Goal: Information Seeking & Learning: Learn about a topic

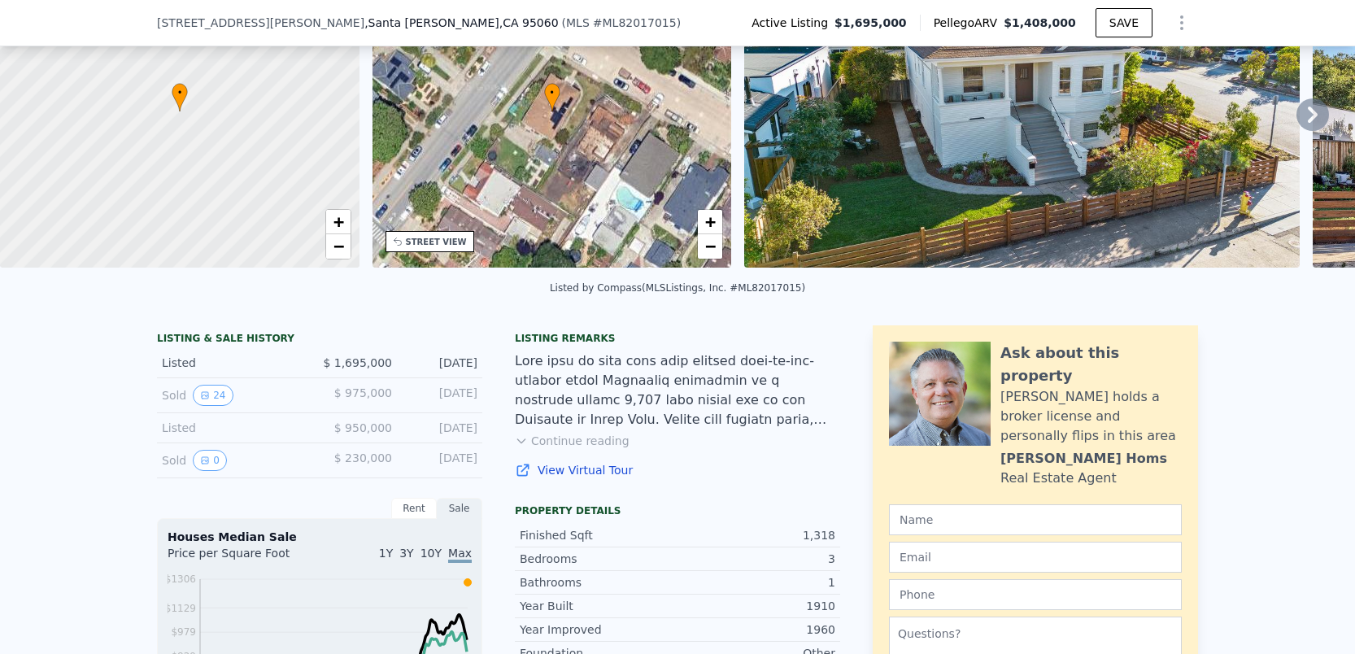
scroll to position [135, 0]
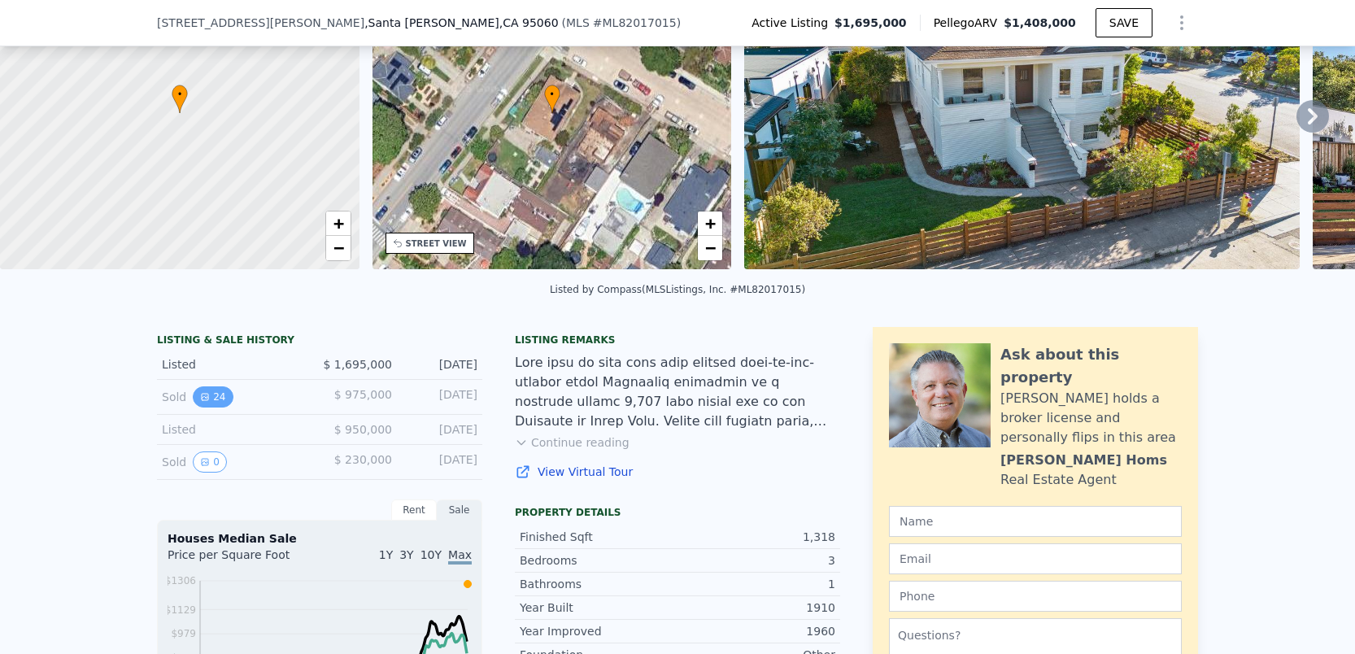
click at [215, 400] on button "24" at bounding box center [213, 396] width 40 height 21
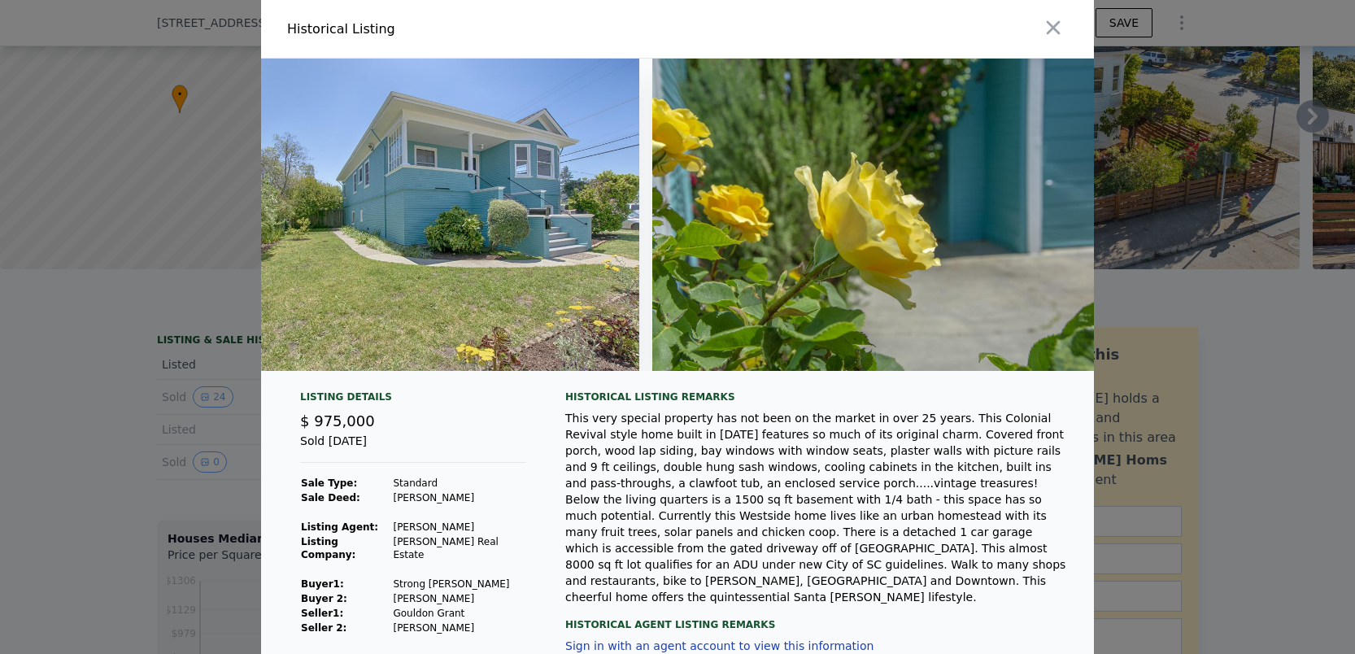
scroll to position [0, 10758]
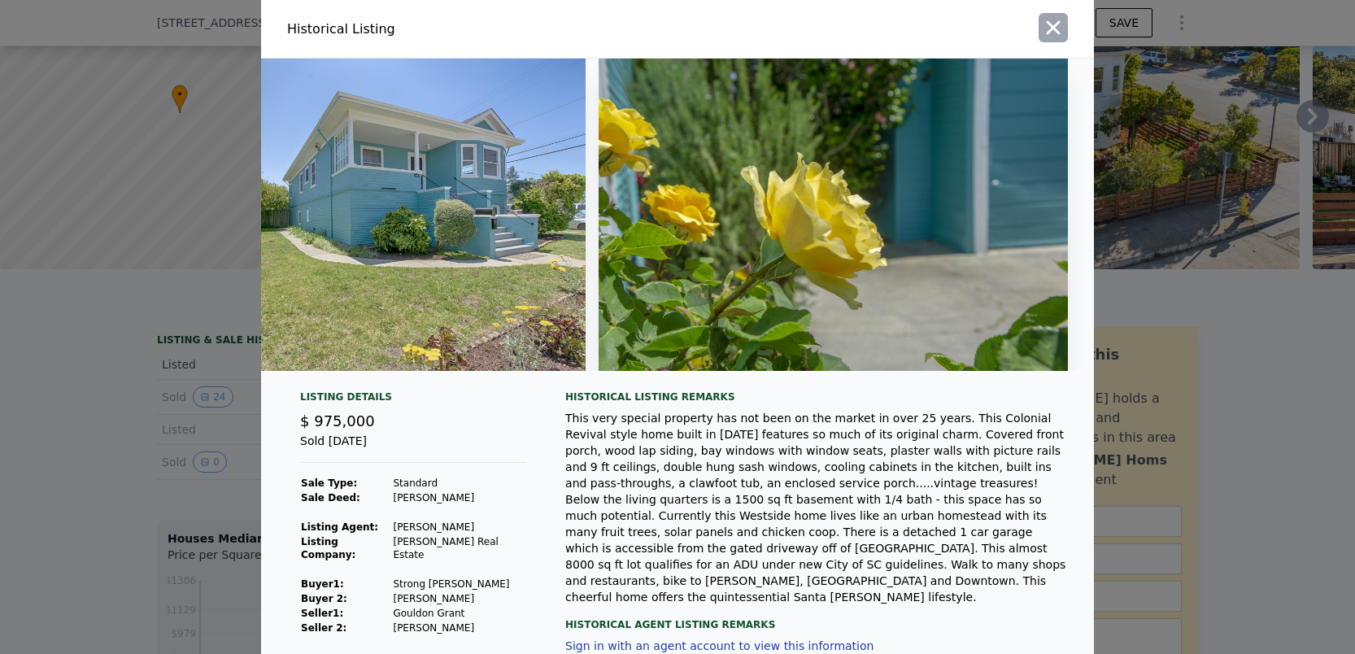
click at [1058, 28] on icon "button" at bounding box center [1053, 27] width 23 height 23
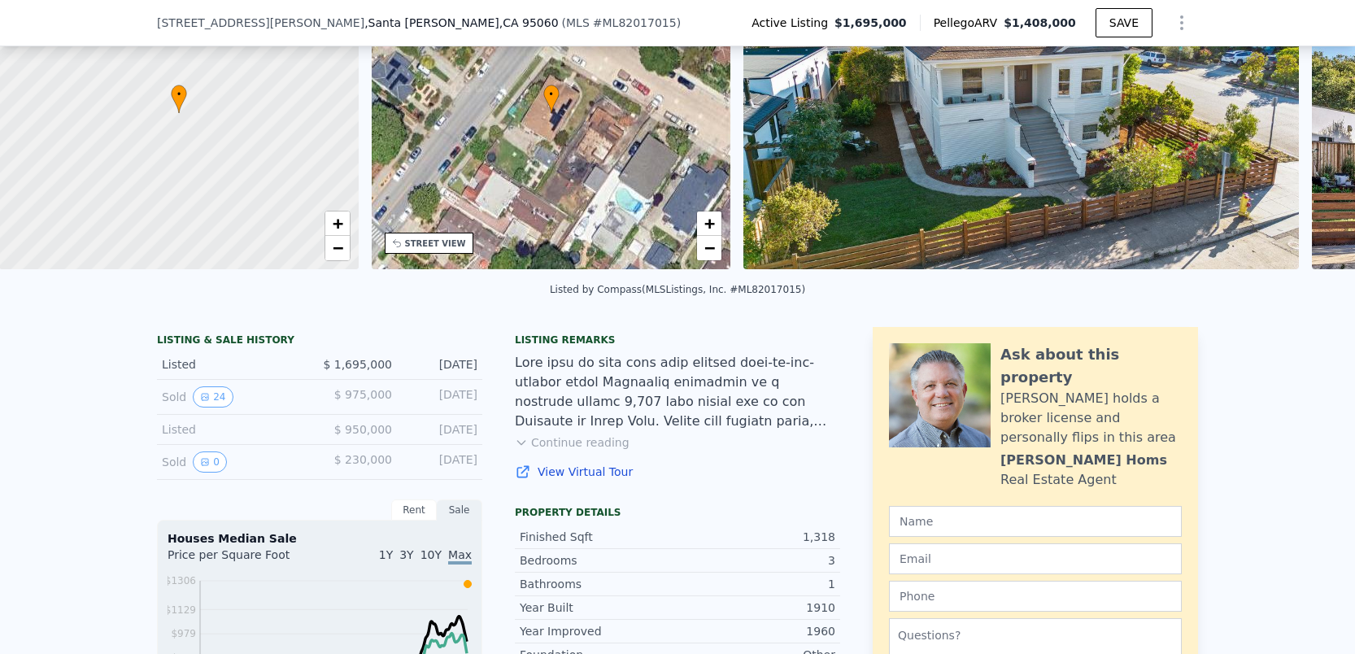
scroll to position [0, 7]
click at [224, 394] on button "24" at bounding box center [213, 396] width 40 height 21
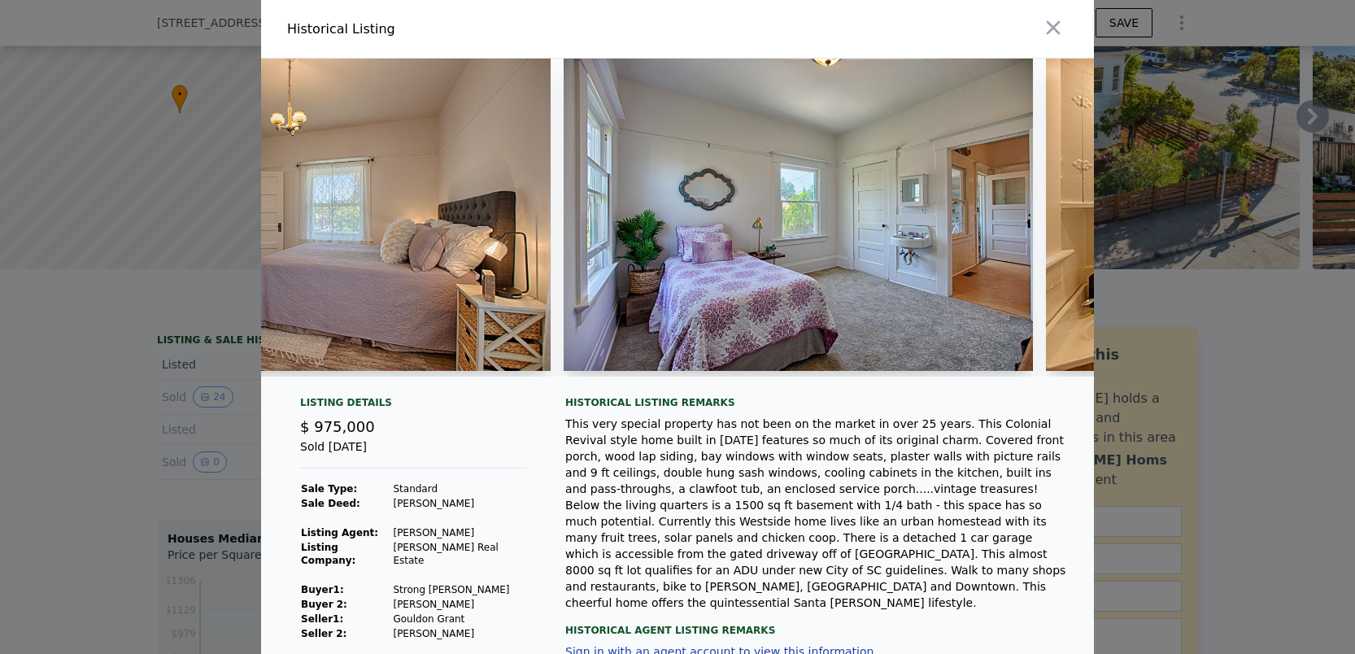
scroll to position [0, 4531]
click at [942, 157] on img at bounding box center [796, 215] width 469 height 312
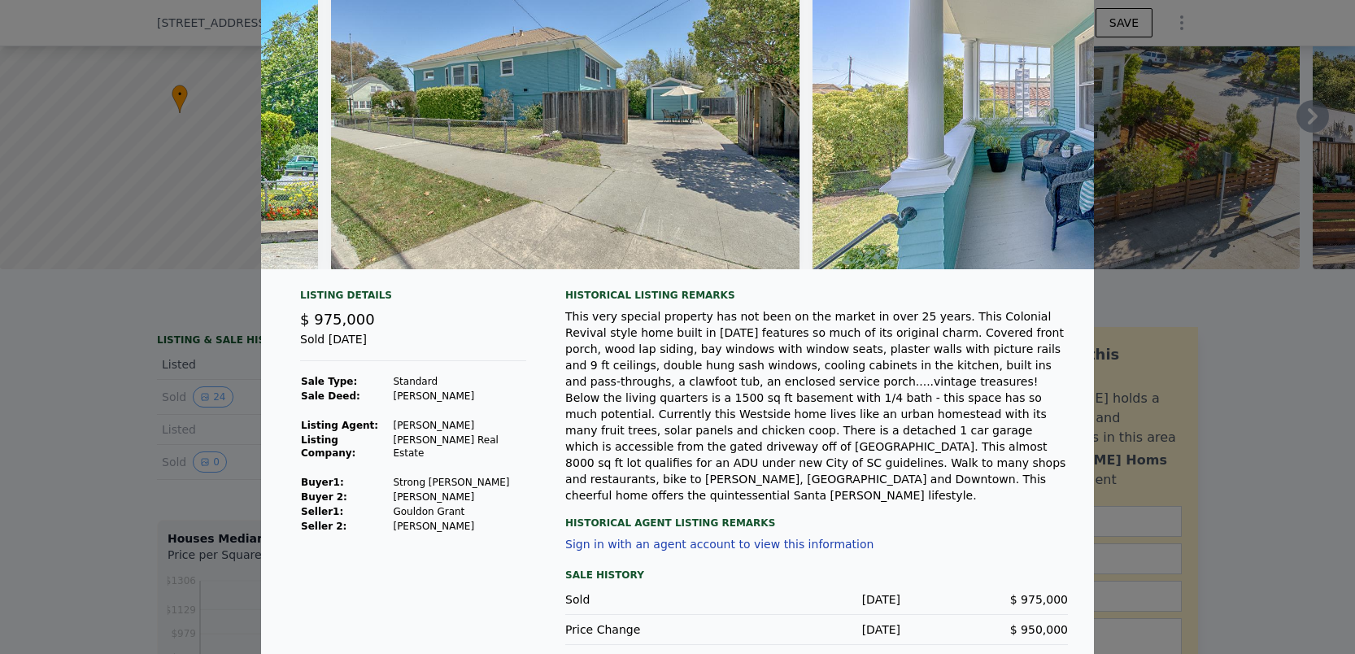
scroll to position [0, 477]
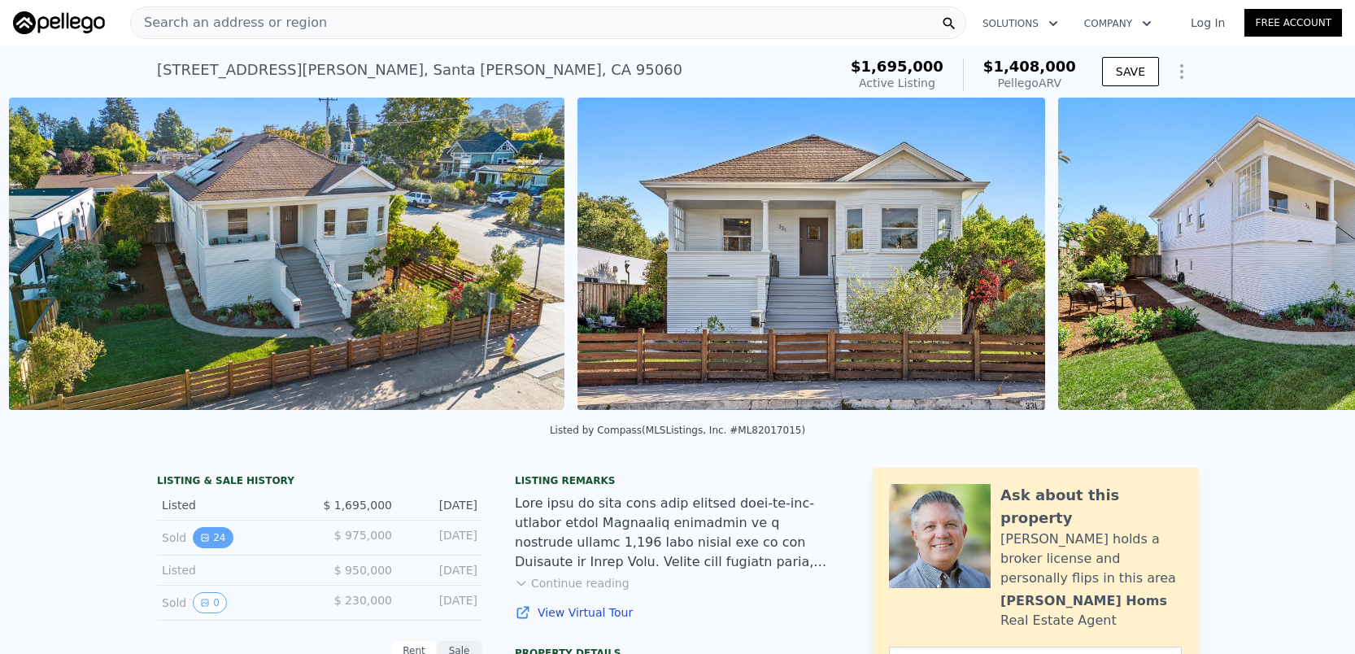
scroll to position [0, 744]
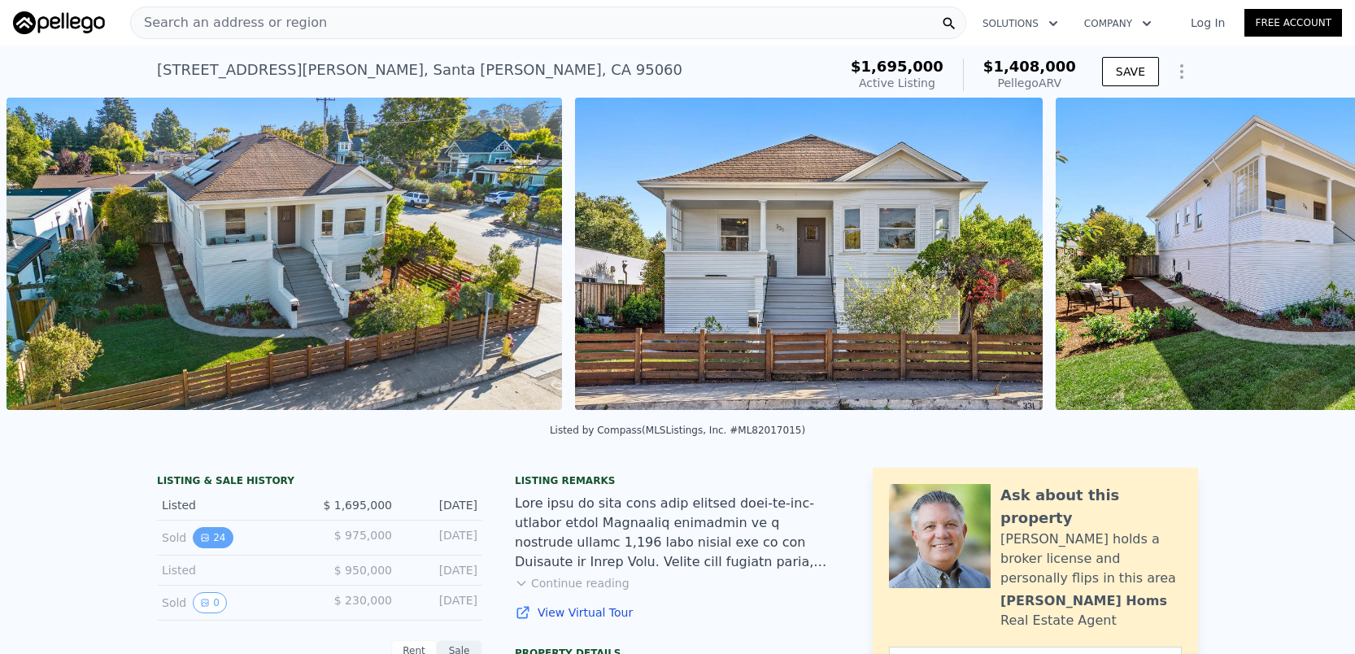
click at [225, 533] on button "24" at bounding box center [213, 537] width 40 height 21
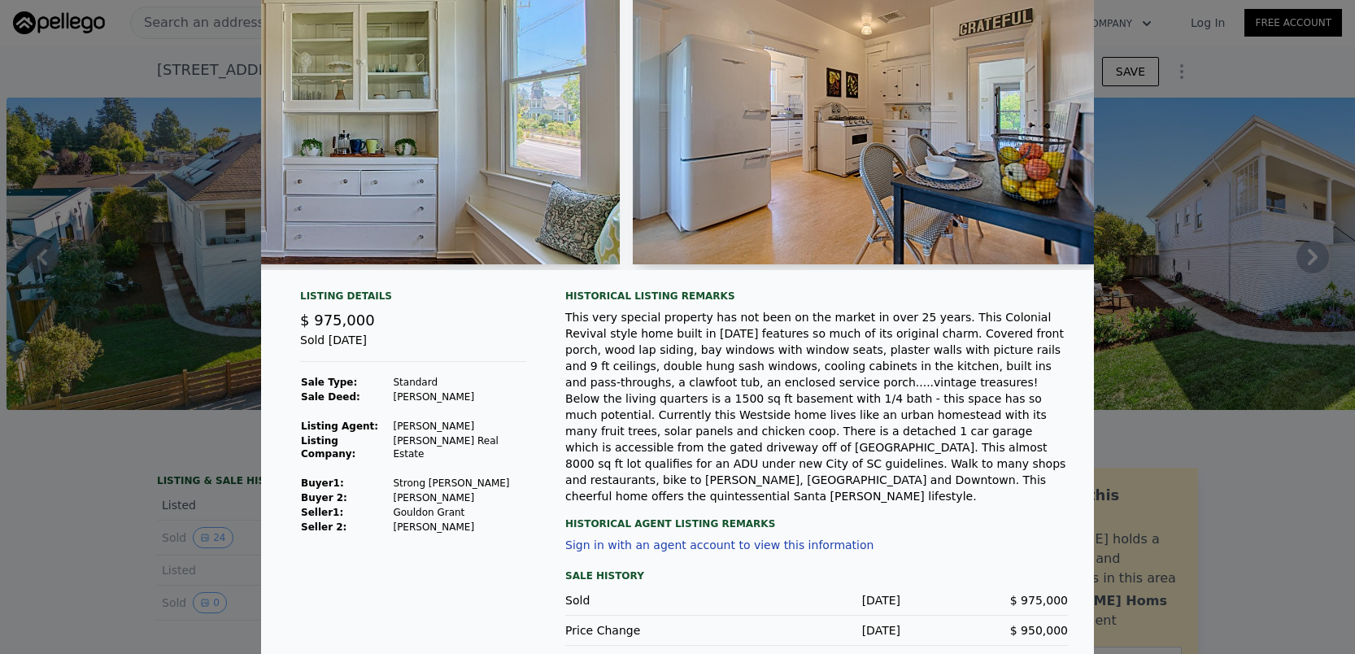
scroll to position [0, 0]
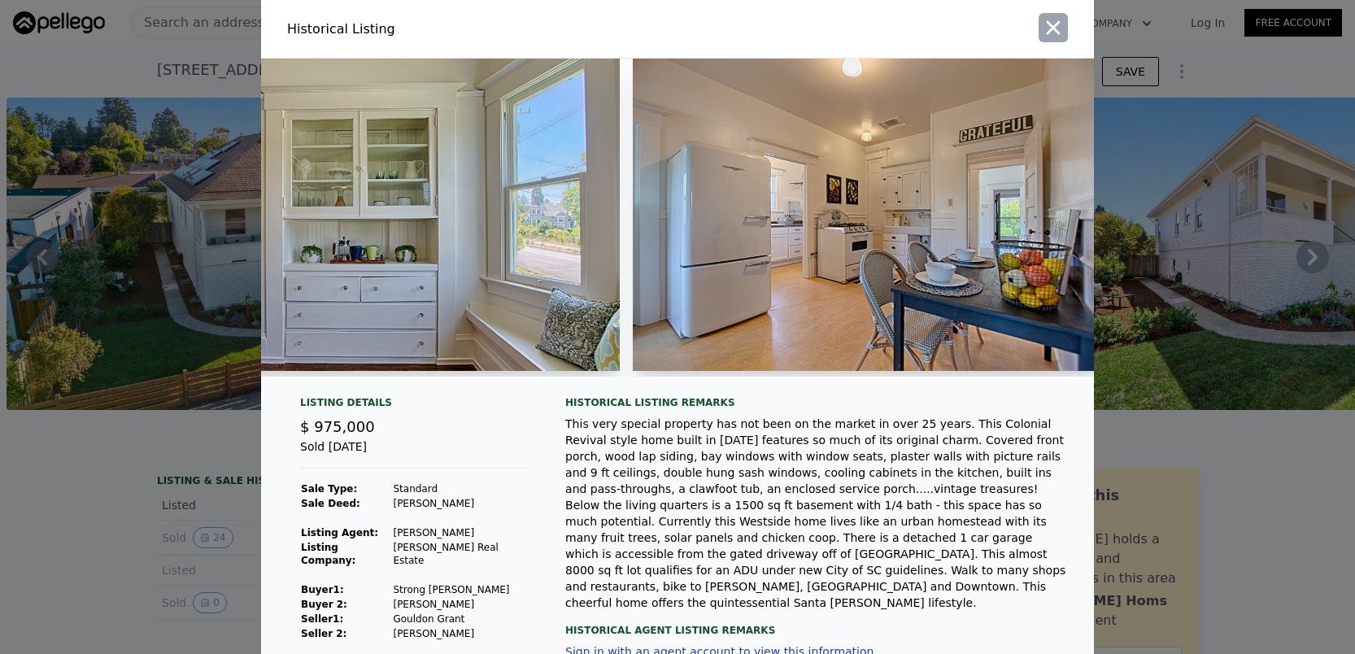
click at [1052, 29] on icon "button" at bounding box center [1053, 27] width 23 height 23
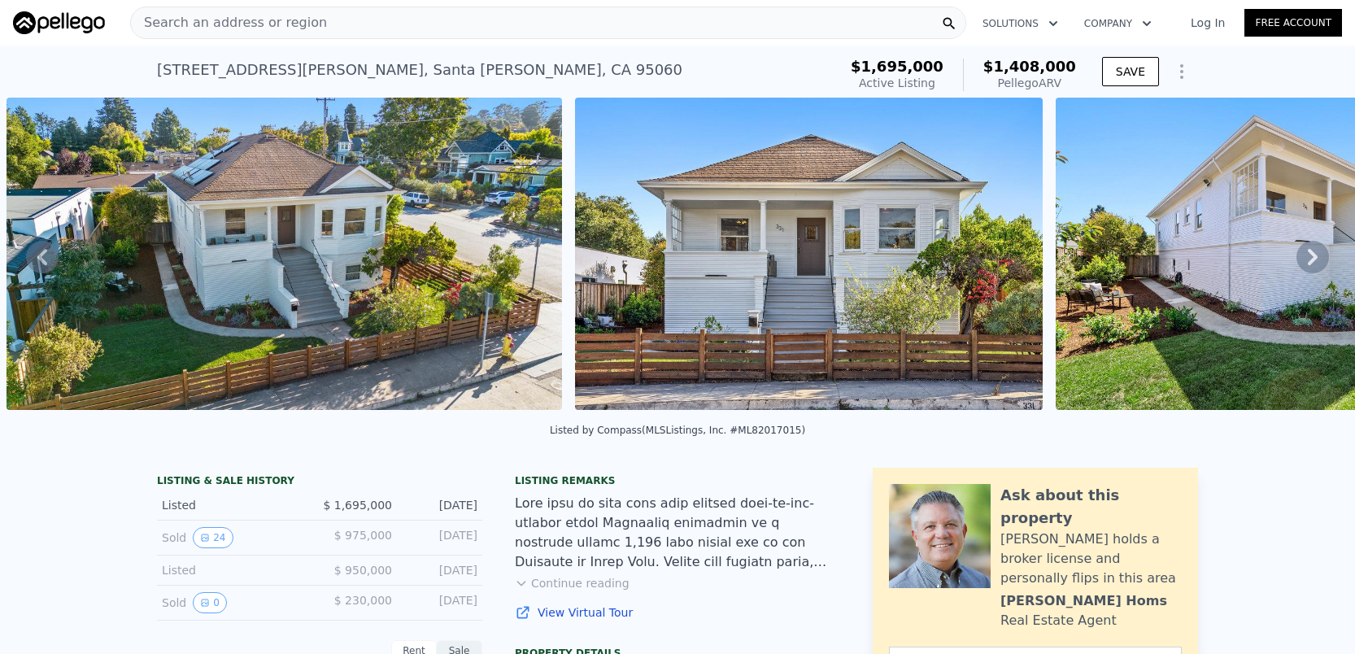
drag, startPoint x: 1070, startPoint y: 85, endPoint x: 1004, endPoint y: 85, distance: 65.9
click at [1004, 85] on div "Pellego ARV" at bounding box center [1029, 83] width 93 height 16
copy div "Pellego ARV"
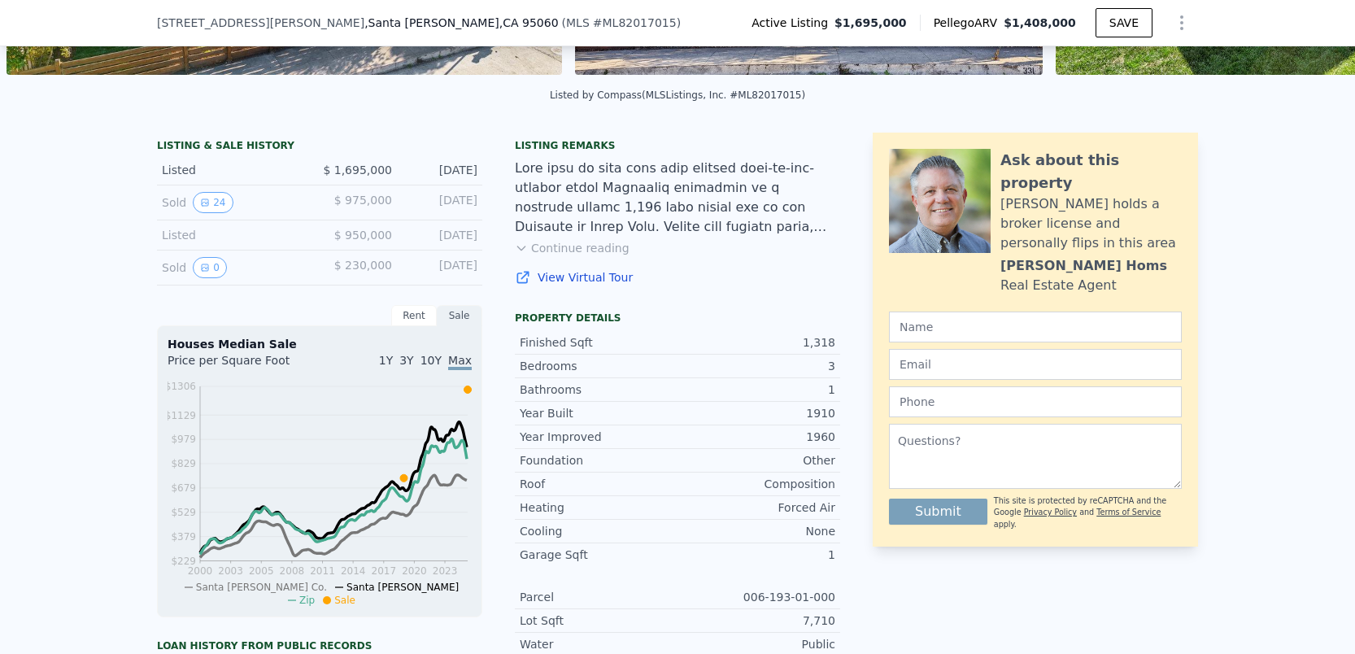
scroll to position [296, 0]
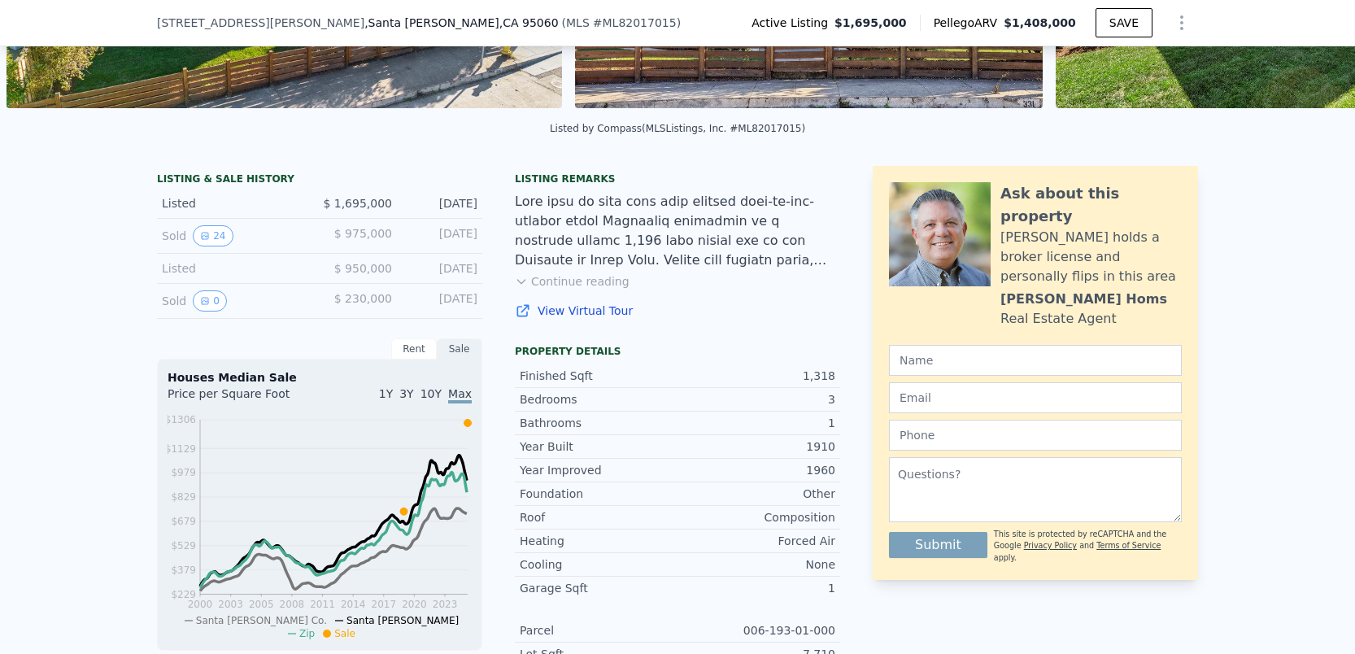
click at [582, 280] on button "Continue reading" at bounding box center [572, 281] width 115 height 16
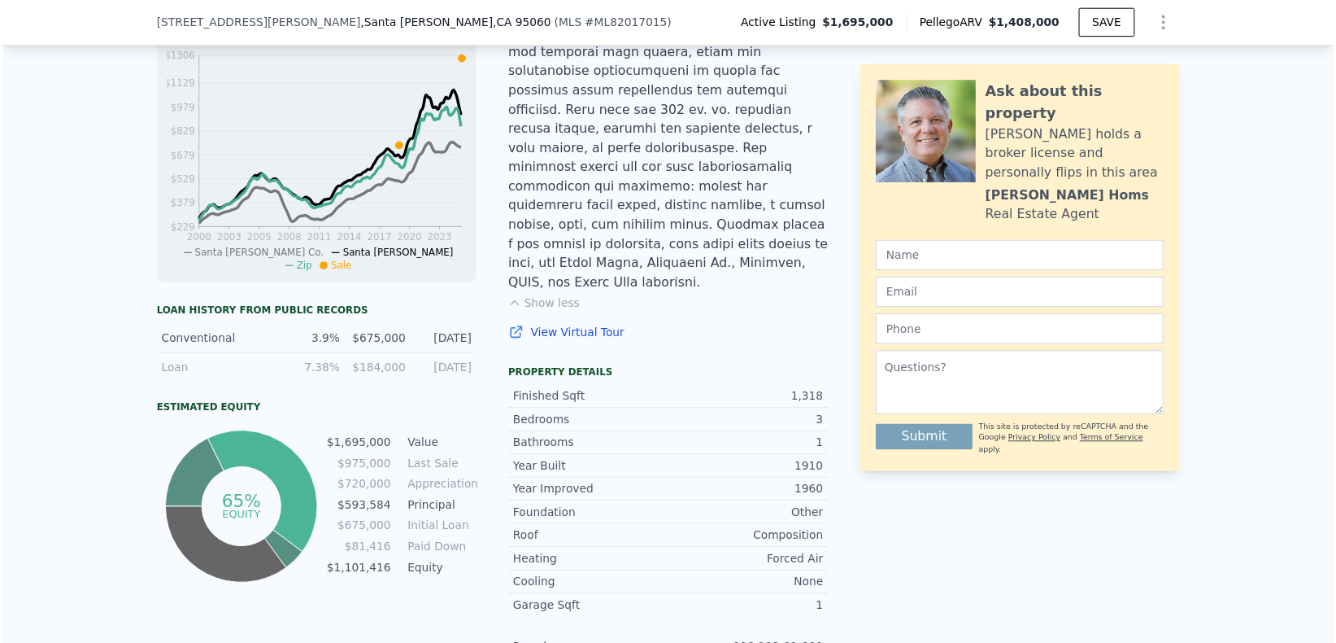
scroll to position [660, 0]
drag, startPoint x: 464, startPoint y: 576, endPoint x: 349, endPoint y: 551, distance: 118.0
click at [349, 551] on tbody "$1,695,000 Value $975,000 Last Sale $720,000 Appreciation $593,584 Principal $6…" at bounding box center [405, 514] width 153 height 148
click at [380, 412] on div "Estimated Equity" at bounding box center [319, 413] width 325 height 13
drag, startPoint x: 159, startPoint y: 408, endPoint x: 258, endPoint y: 410, distance: 98.4
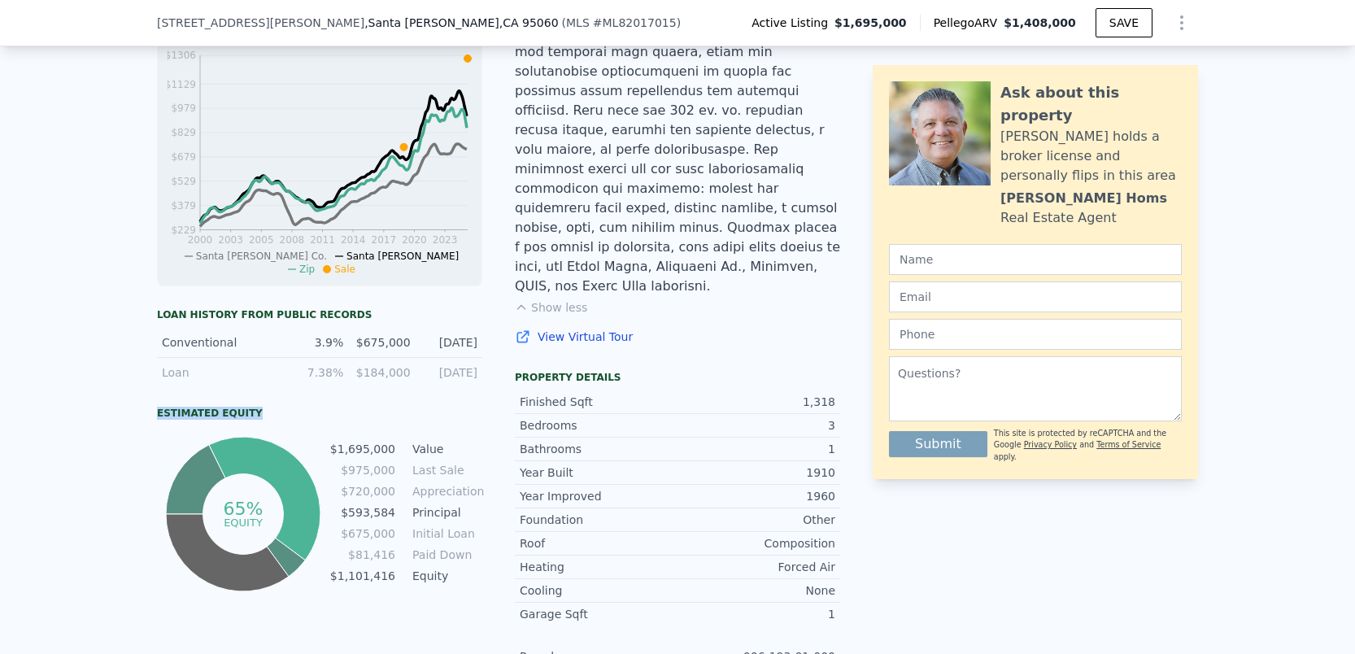
click at [258, 410] on div "Estimated Equity" at bounding box center [319, 413] width 325 height 13
drag, startPoint x: 154, startPoint y: 315, endPoint x: 391, endPoint y: 314, distance: 237.5
click at [391, 315] on div "LISTING & SALE HISTORY Listed $ 1,695,000 Aug 5, 2025 Sold 24 $ 975,000 Jul 15,…" at bounding box center [677, 353] width 1355 height 1129
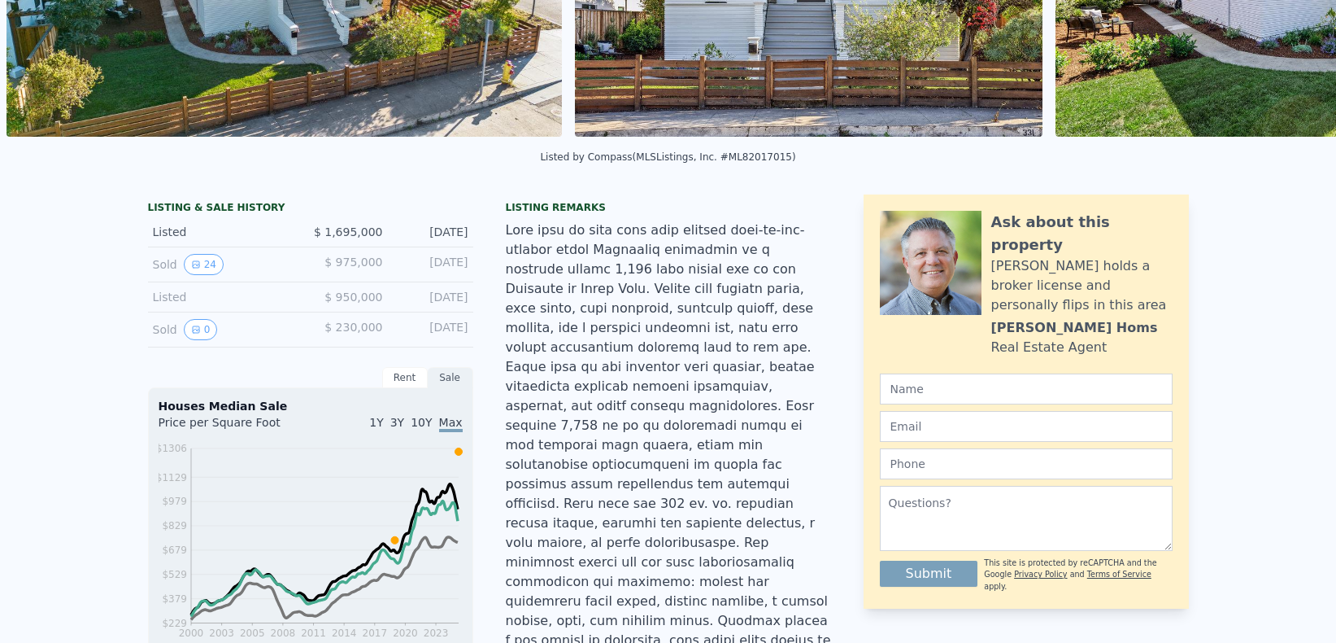
scroll to position [0, 0]
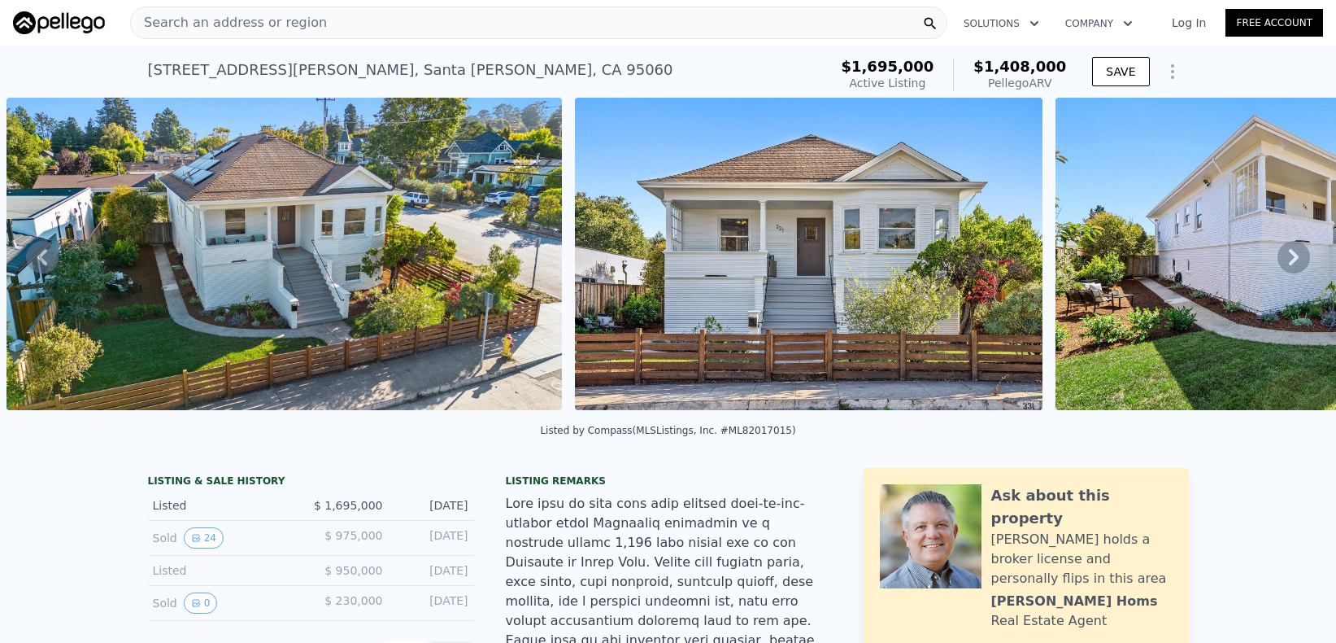
click at [312, 22] on div "Search an address or region" at bounding box center [538, 23] width 817 height 33
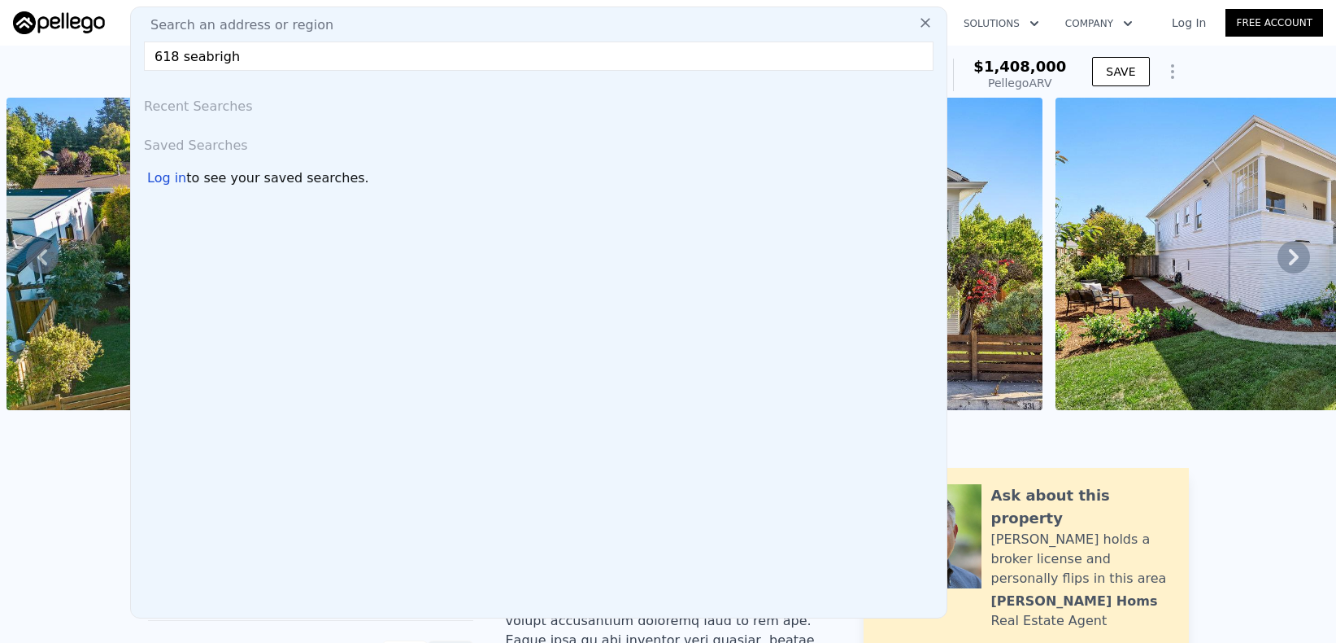
type input "618 seabright"
drag, startPoint x: 250, startPoint y: 56, endPoint x: 56, endPoint y: 45, distance: 194.7
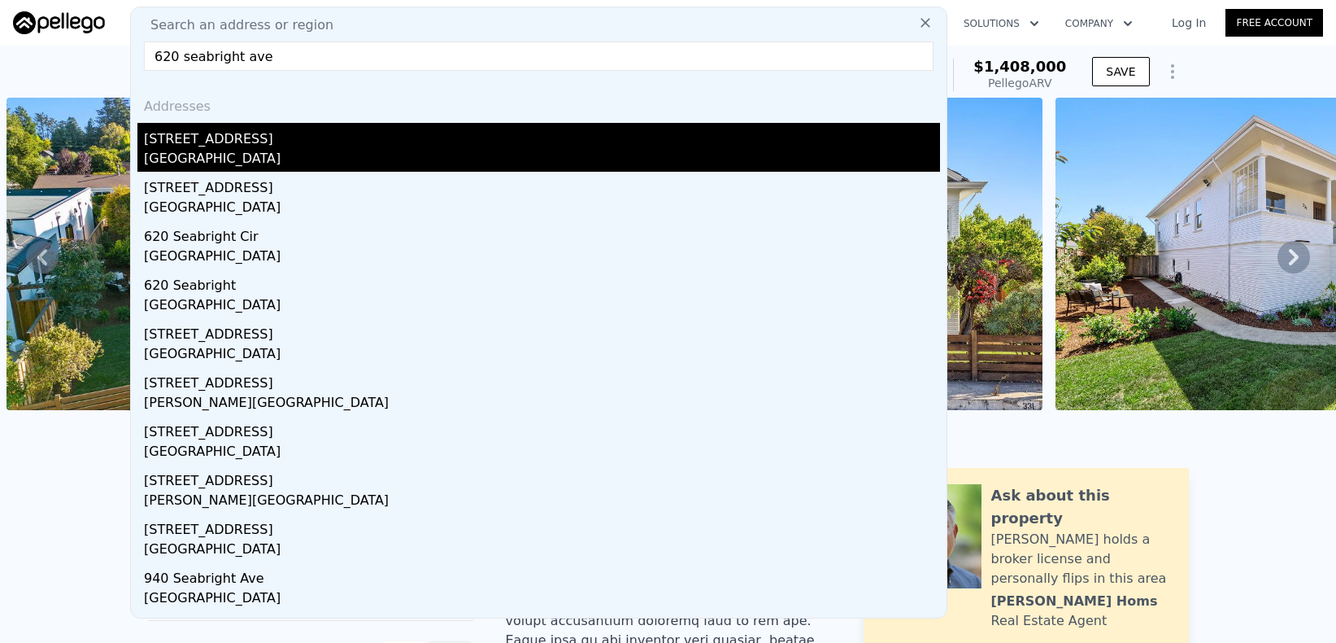
type input "620 seabright ave"
click at [211, 159] on div "Grover Beach, CA 93433" at bounding box center [542, 160] width 796 height 23
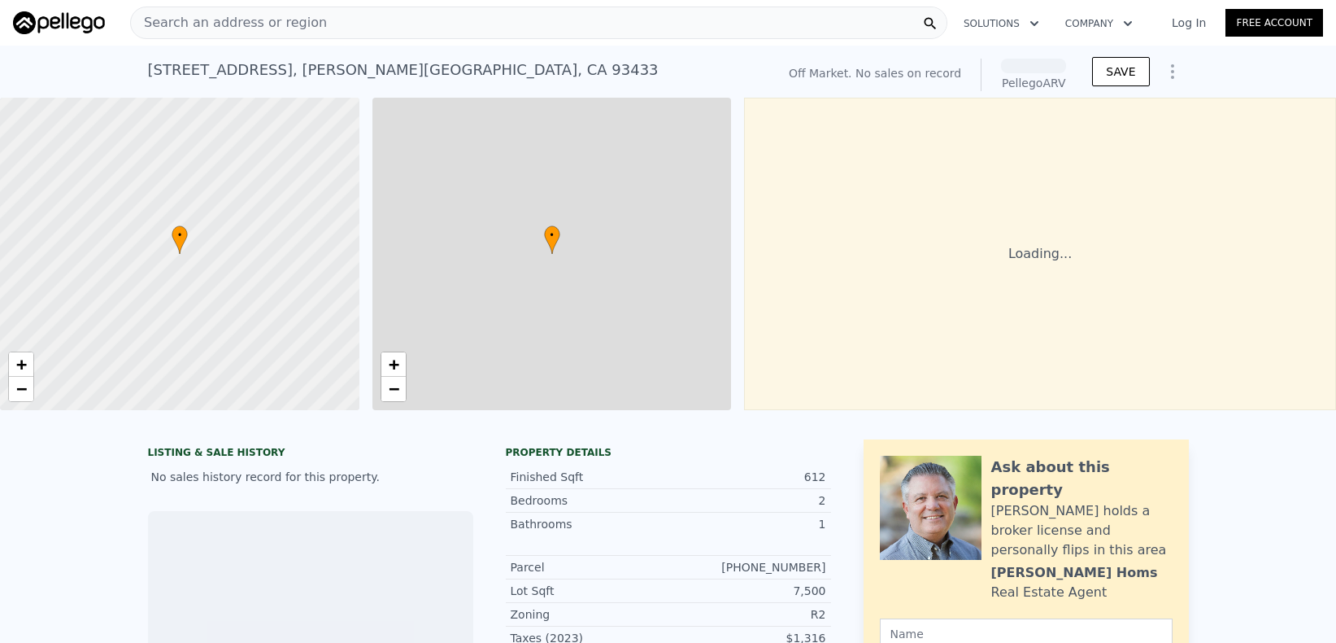
scroll to position [0, 7]
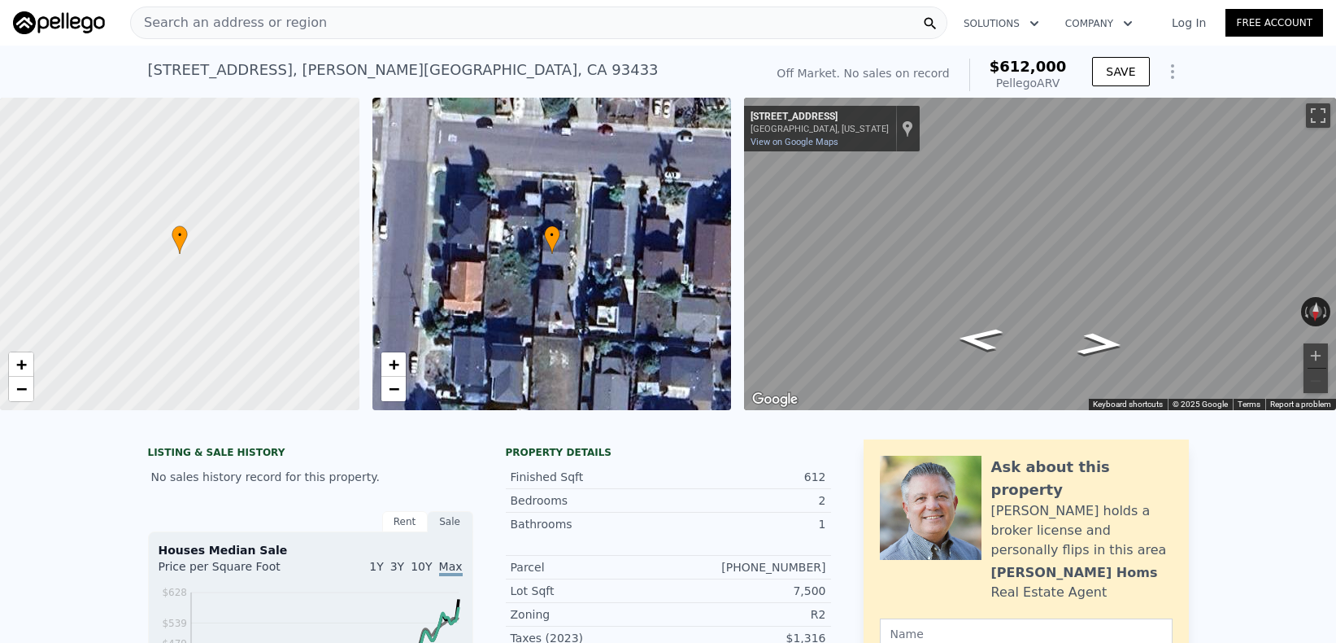
click at [333, 25] on div "Search an address or region" at bounding box center [538, 23] width 817 height 33
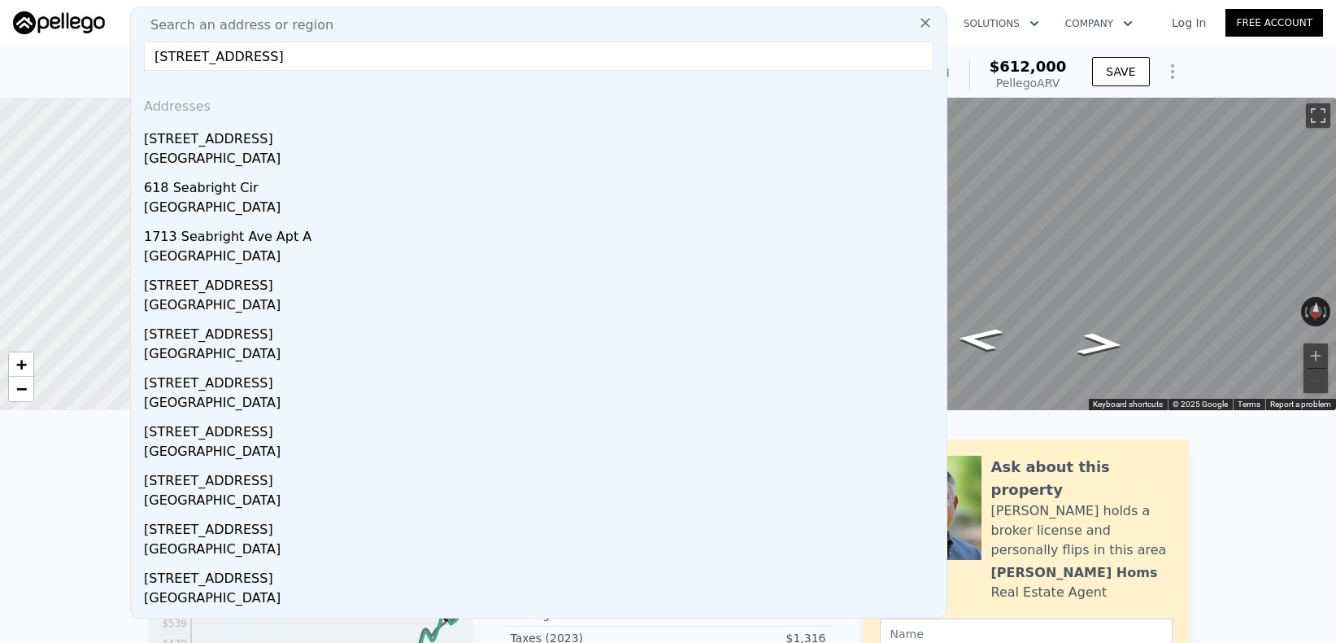
click at [178, 59] on input "618 seabright ave san" at bounding box center [539, 55] width 790 height 29
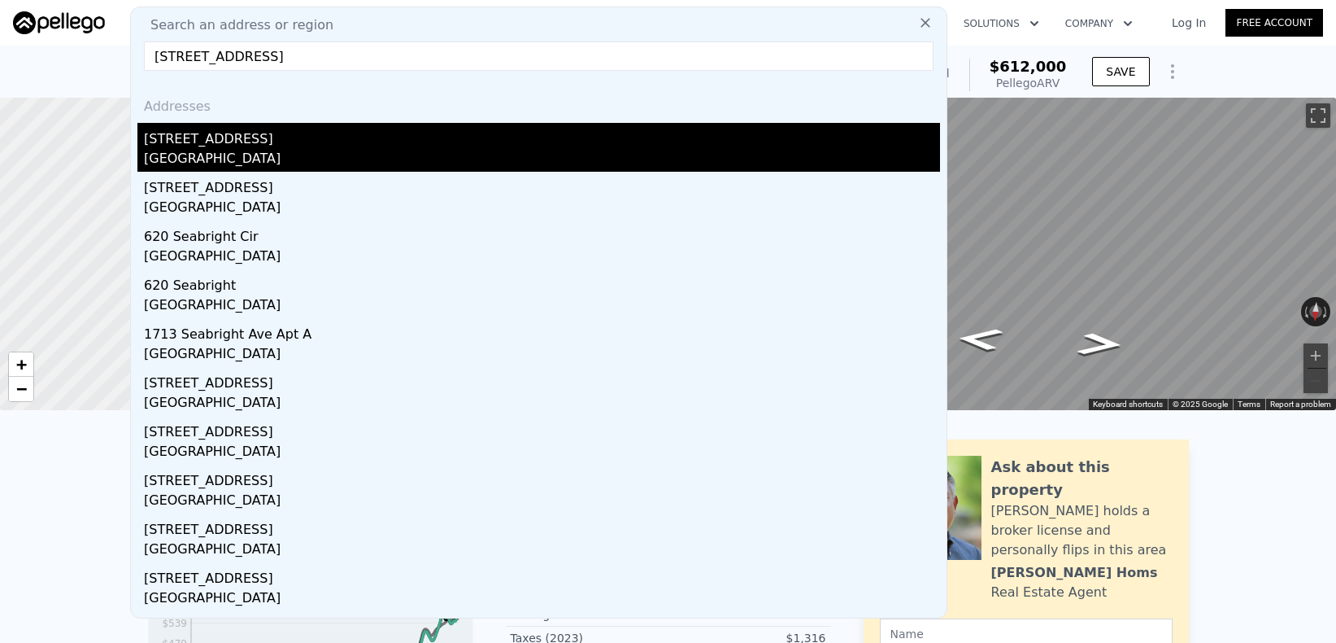
type input "620 seabright ave san"
click at [233, 142] on div "620 Seabright Ave" at bounding box center [542, 136] width 796 height 26
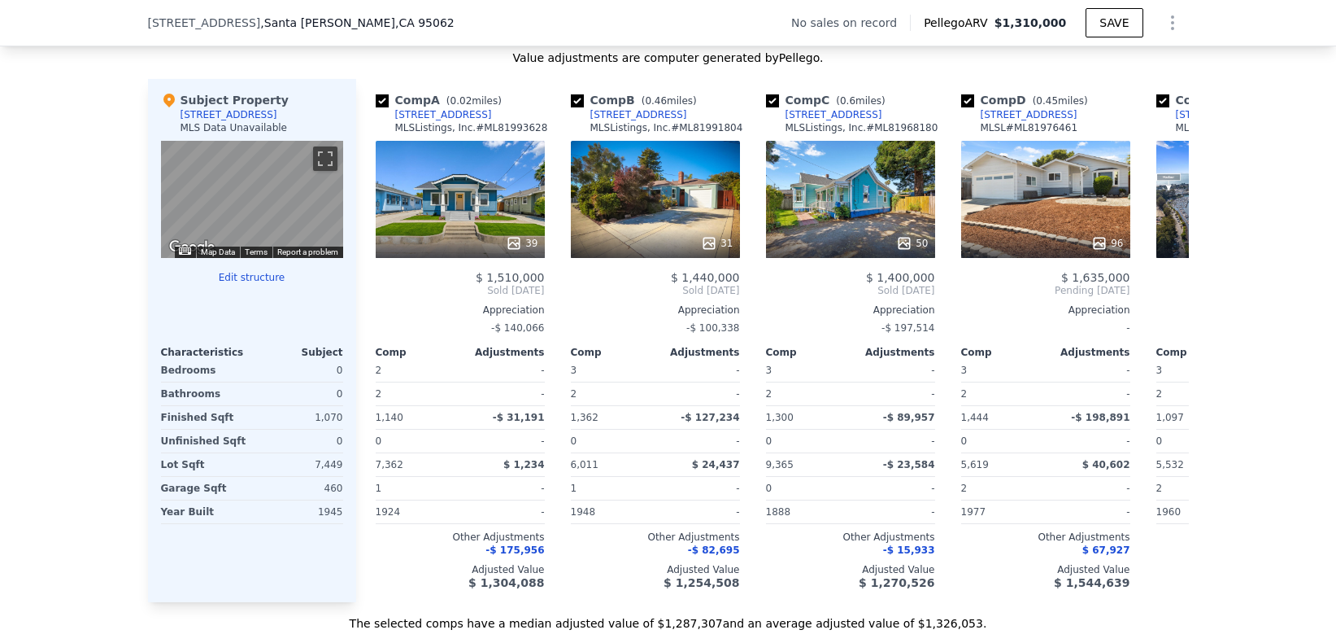
scroll to position [1541, 0]
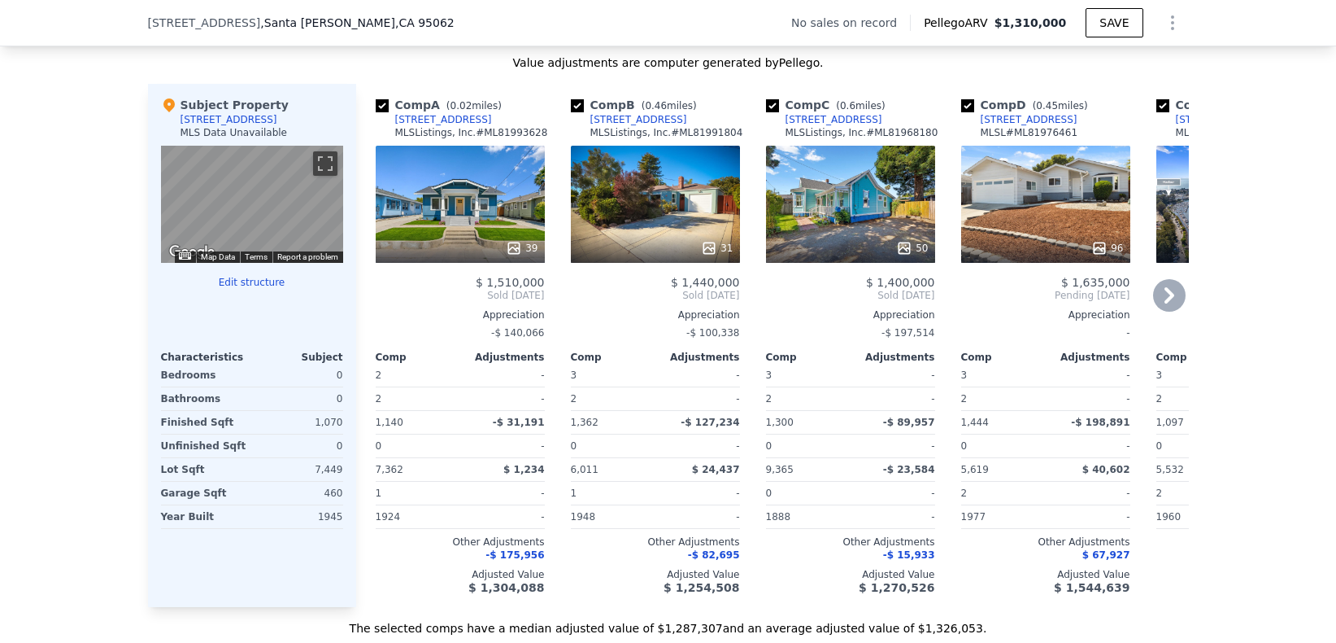
click at [496, 277] on span "$ 1,510,000" at bounding box center [510, 282] width 69 height 13
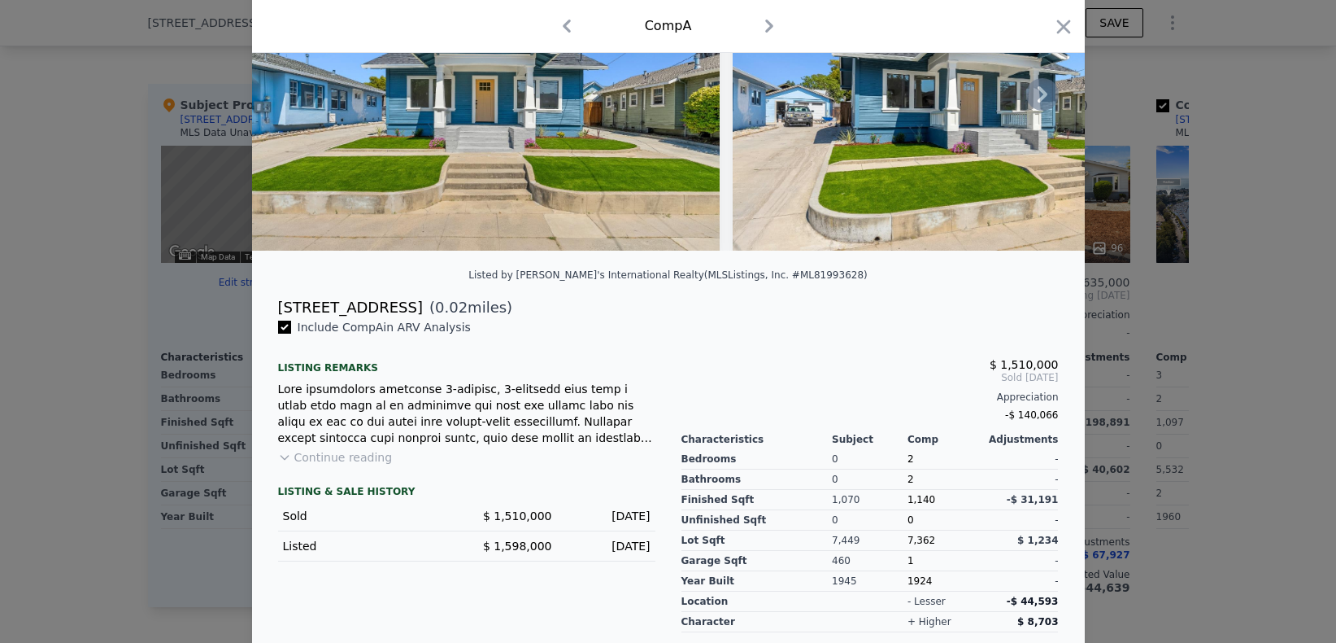
scroll to position [168, 0]
click at [107, 317] on div at bounding box center [668, 321] width 1336 height 643
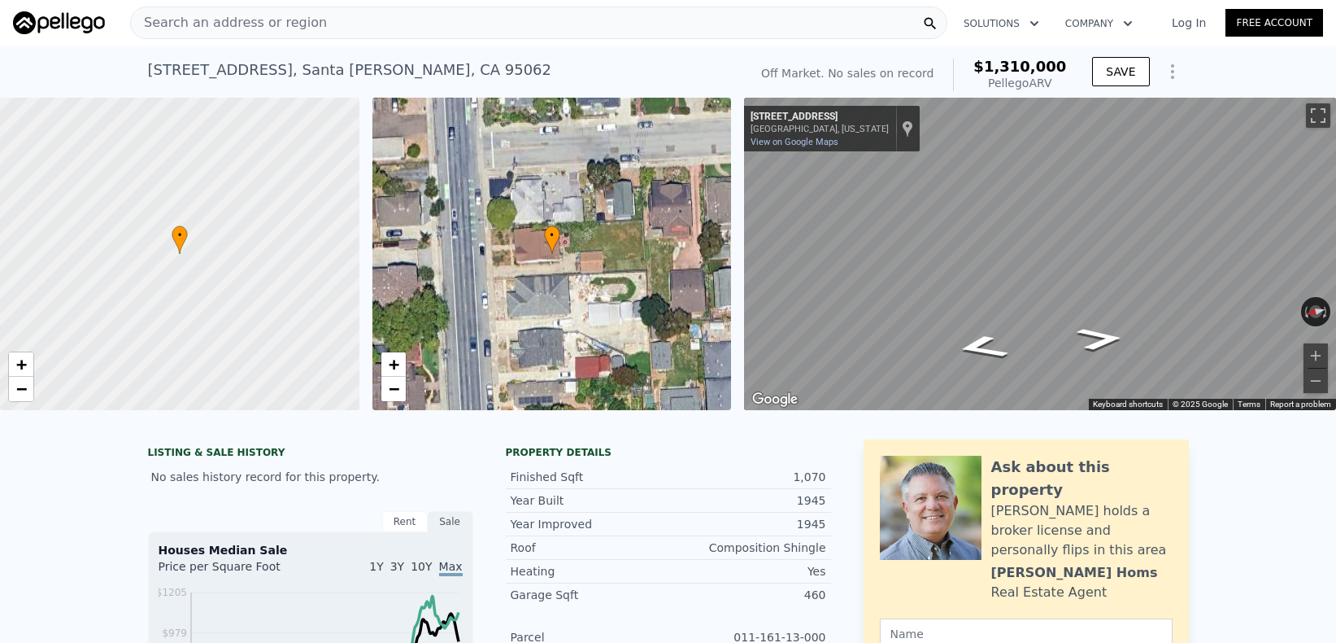
click at [247, 9] on div "Search an address or region" at bounding box center [229, 22] width 196 height 31
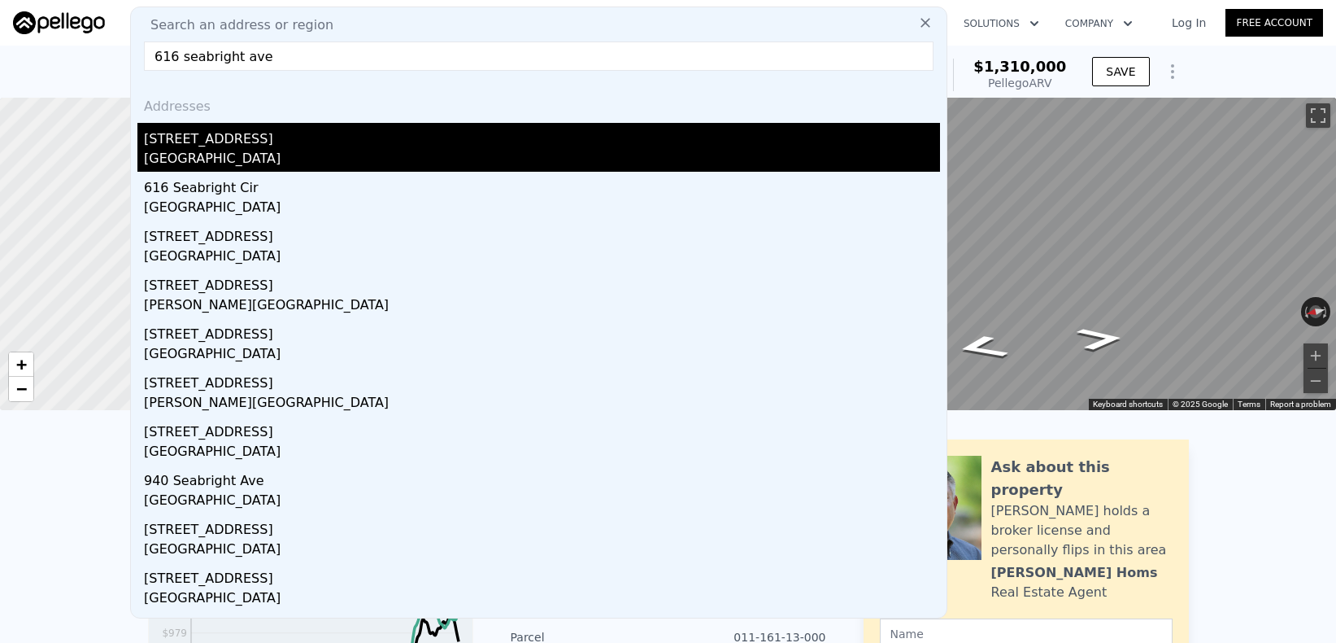
type input "616 seabright ave"
click at [221, 150] on div "Santa Cruz, CA 95062" at bounding box center [542, 160] width 796 height 23
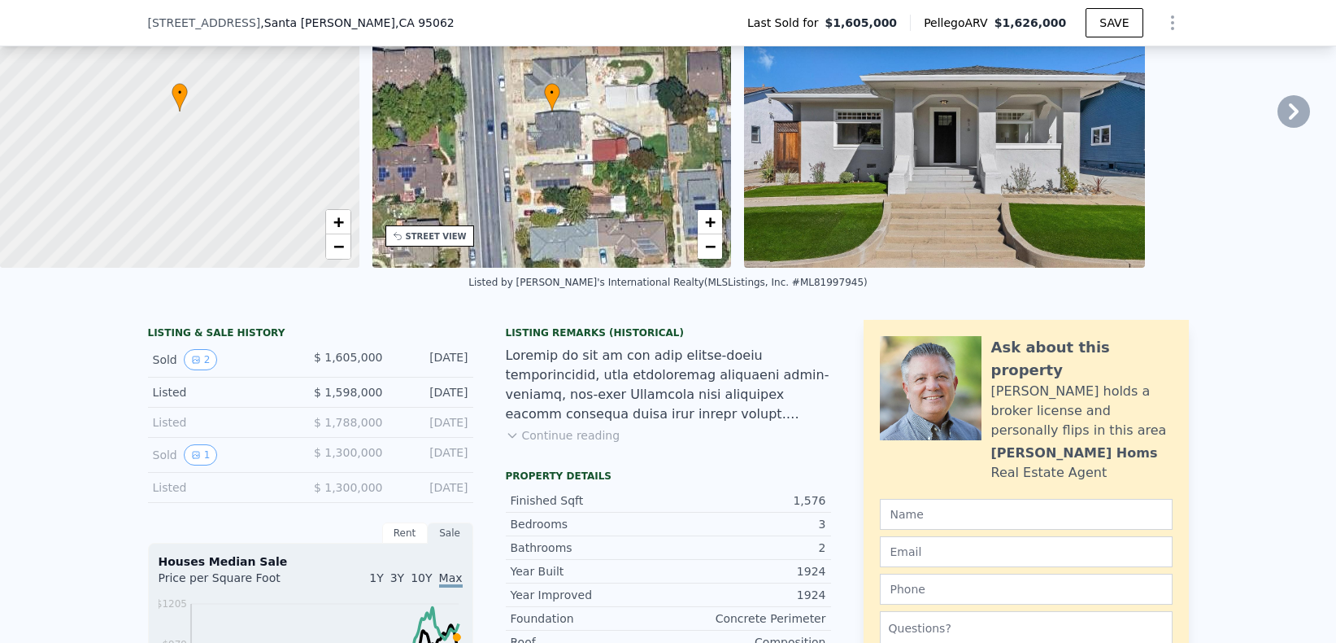
scroll to position [142, 0]
